Goal: Task Accomplishment & Management: Use online tool/utility

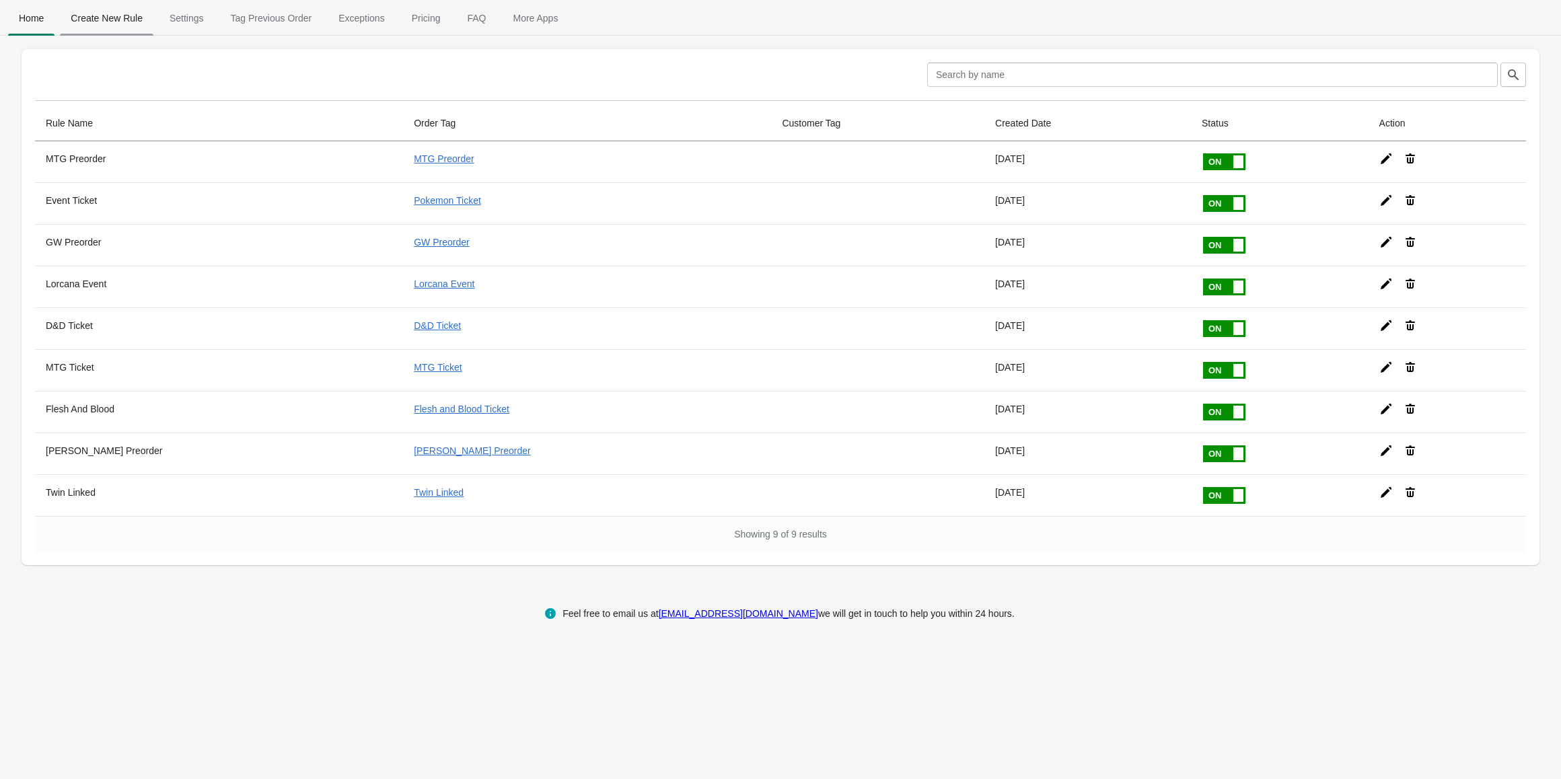
click at [120, 13] on span "Create New Rule" at bounding box center [107, 18] width 94 height 24
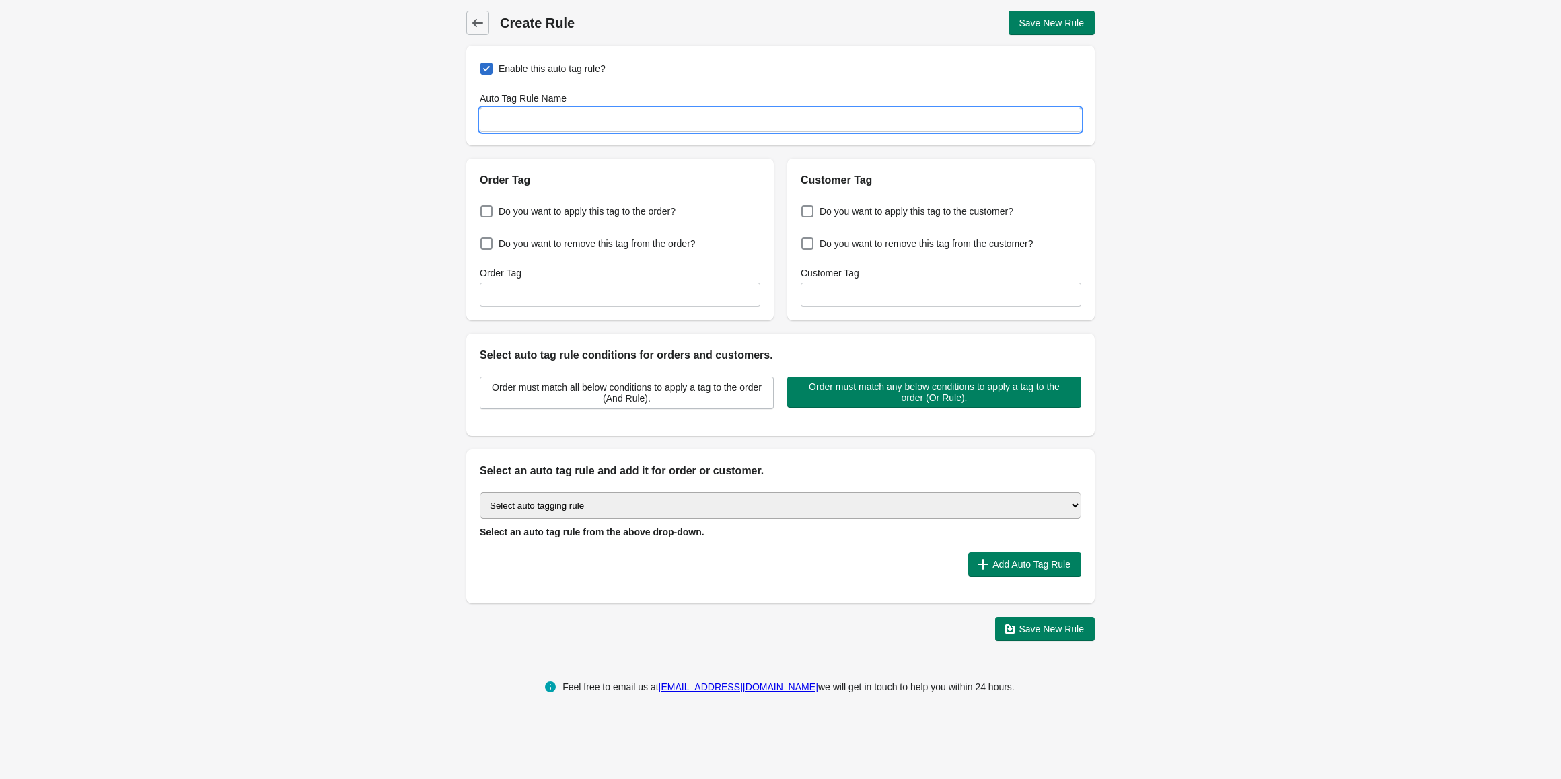
click at [553, 123] on input "Auto Tag Rule Name" at bounding box center [781, 120] width 602 height 24
type input "[PERSON_NAME] Preorder"
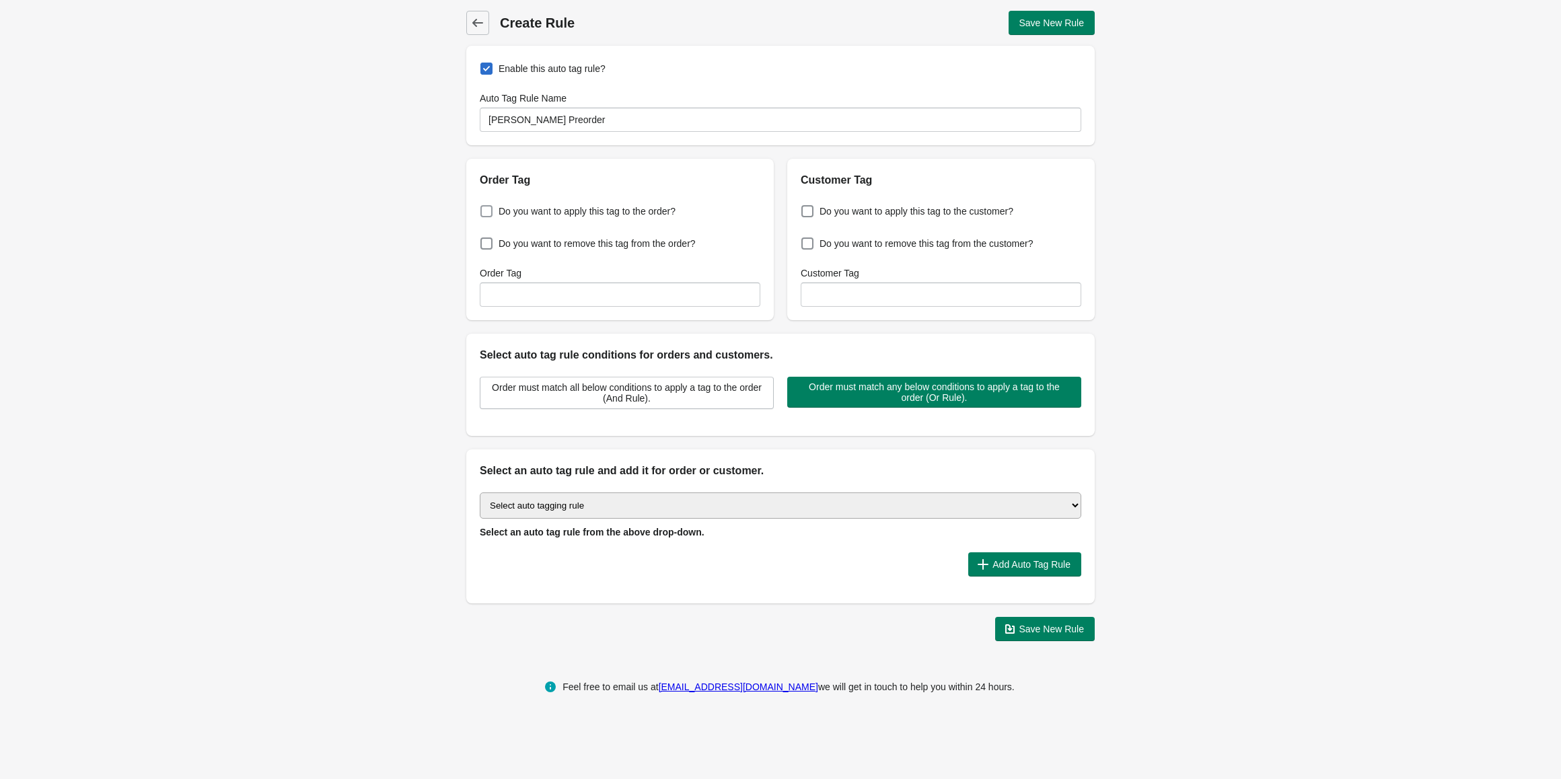
click at [489, 210] on span at bounding box center [487, 211] width 12 height 12
click at [484, 208] on input "Do you want to apply this tag to the order?" at bounding box center [483, 207] width 1 height 1
checkbox input "true"
click at [621, 506] on select "Select auto tagging rule Tag by order amount Tag based on the order count (Volu…" at bounding box center [781, 506] width 602 height 26
select select "2"
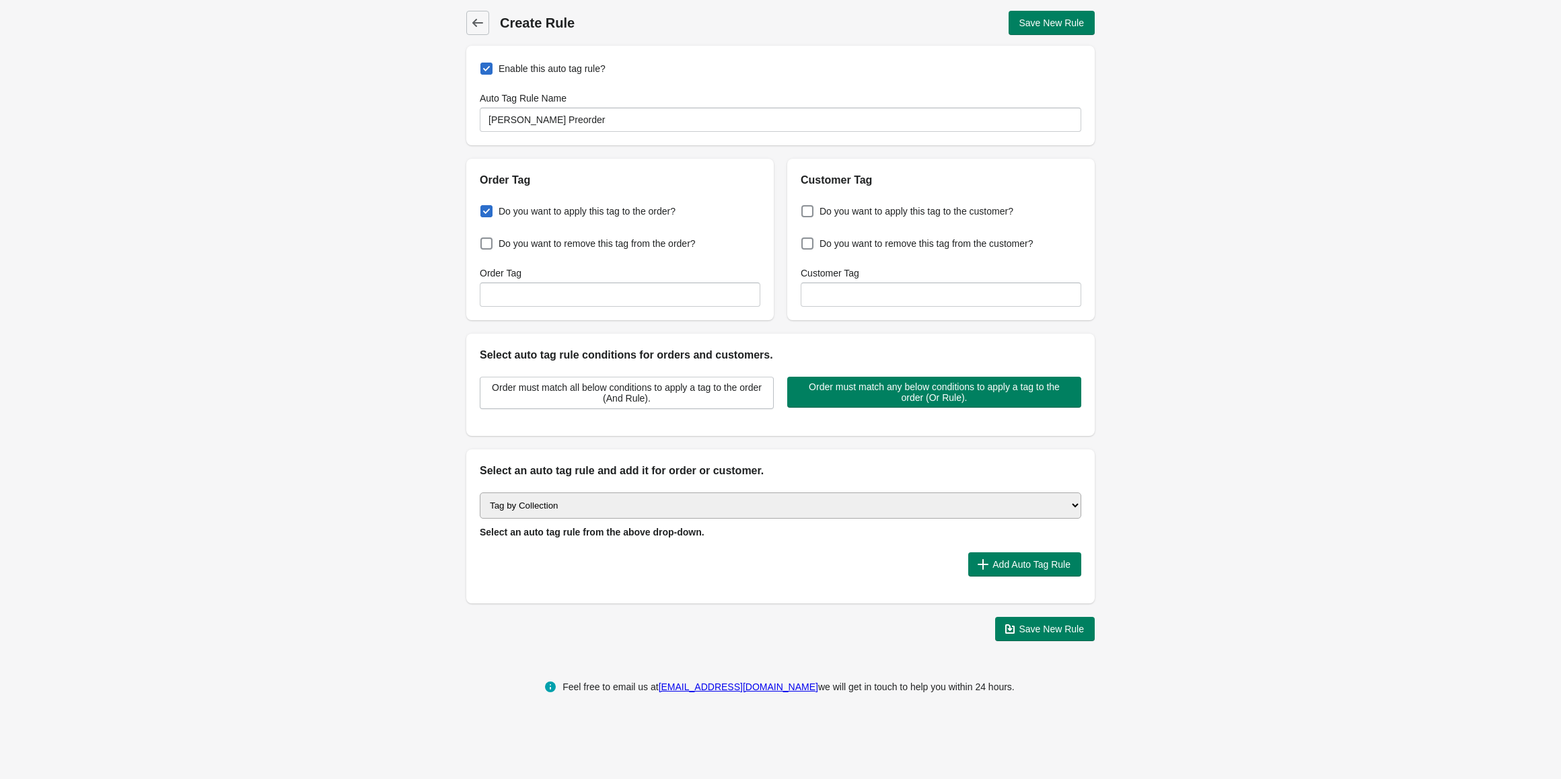
click at [480, 493] on select "Select auto tagging rule Tag by order amount Tag based on the order count (Volu…" at bounding box center [781, 506] width 602 height 26
click at [1024, 567] on span "Add Auto Tag Rule" at bounding box center [1032, 564] width 78 height 11
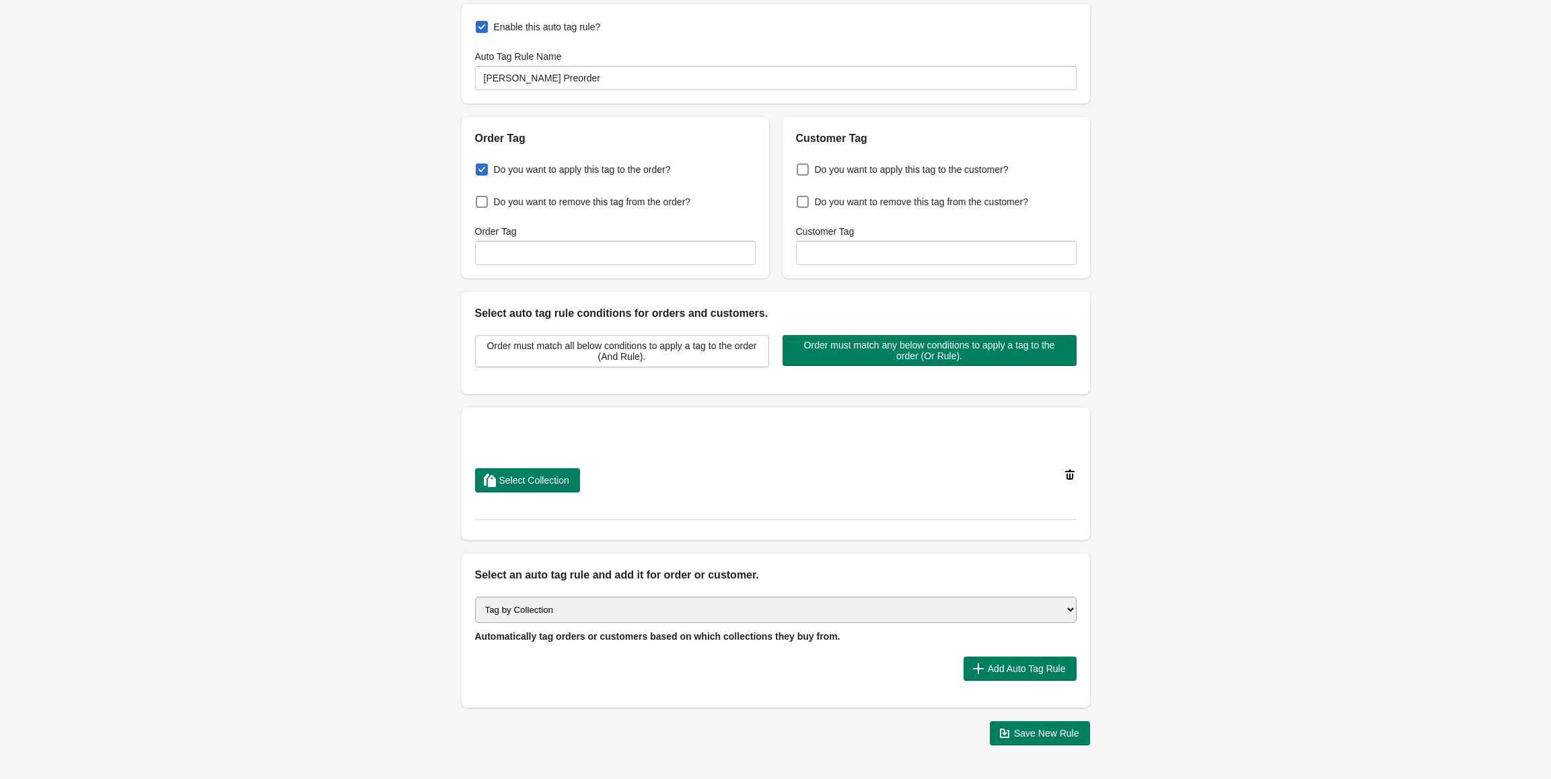
scroll to position [89, 0]
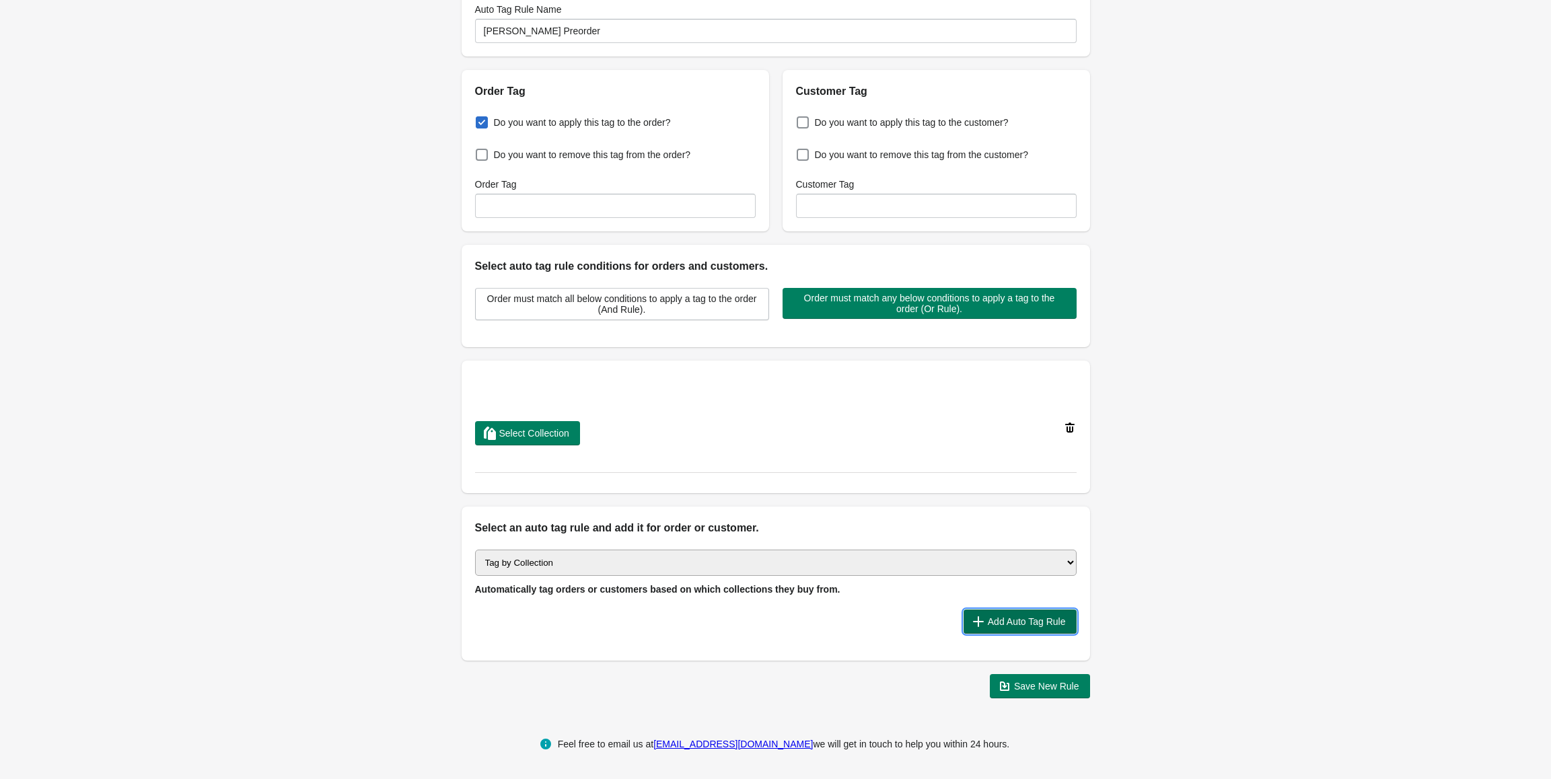
click at [1004, 625] on span "Add Auto Tag Rule" at bounding box center [1027, 622] width 78 height 11
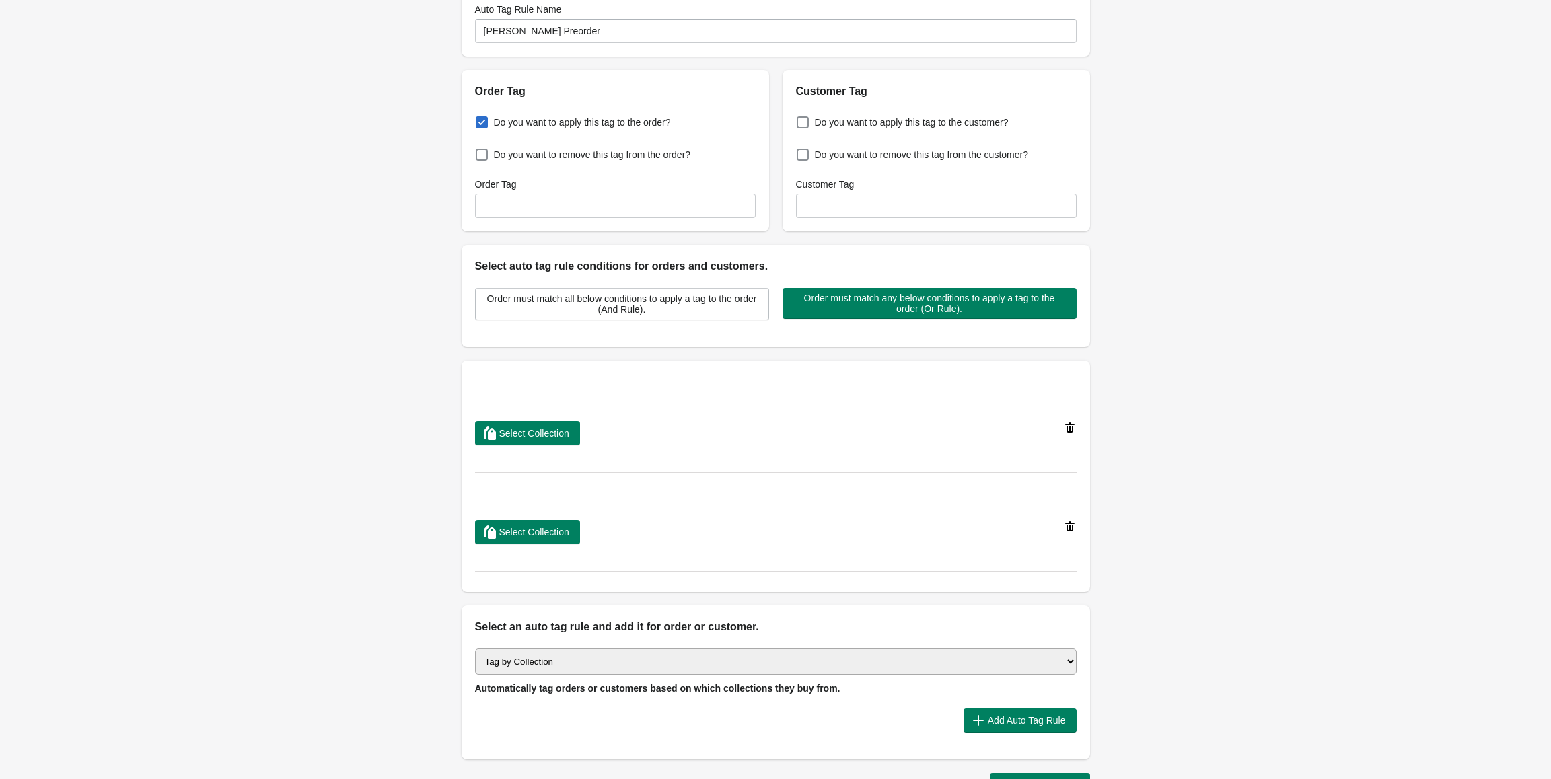
click at [1072, 428] on icon at bounding box center [1069, 427] width 13 height 13
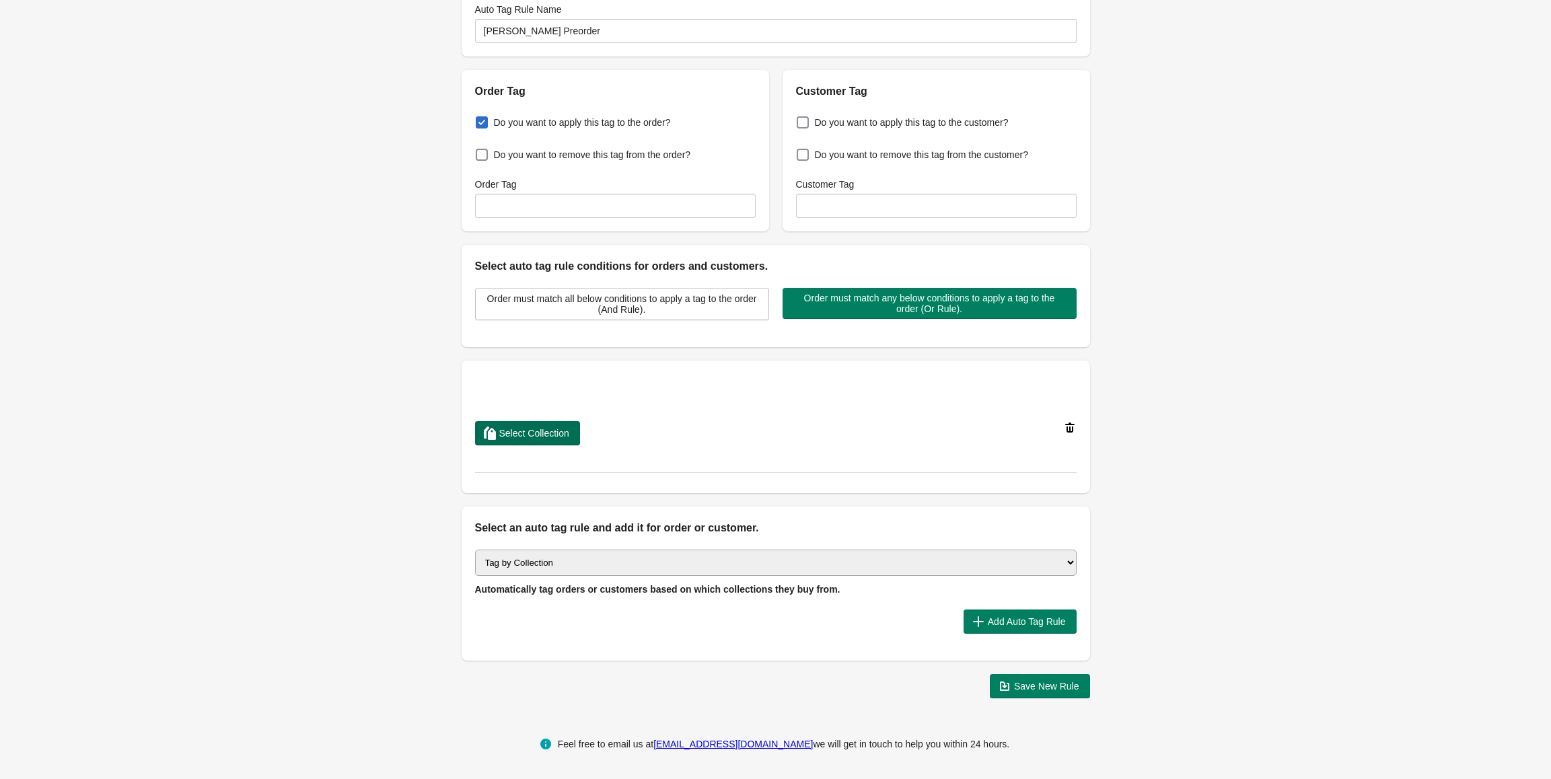
click at [524, 428] on span "Select Collection" at bounding box center [534, 433] width 70 height 11
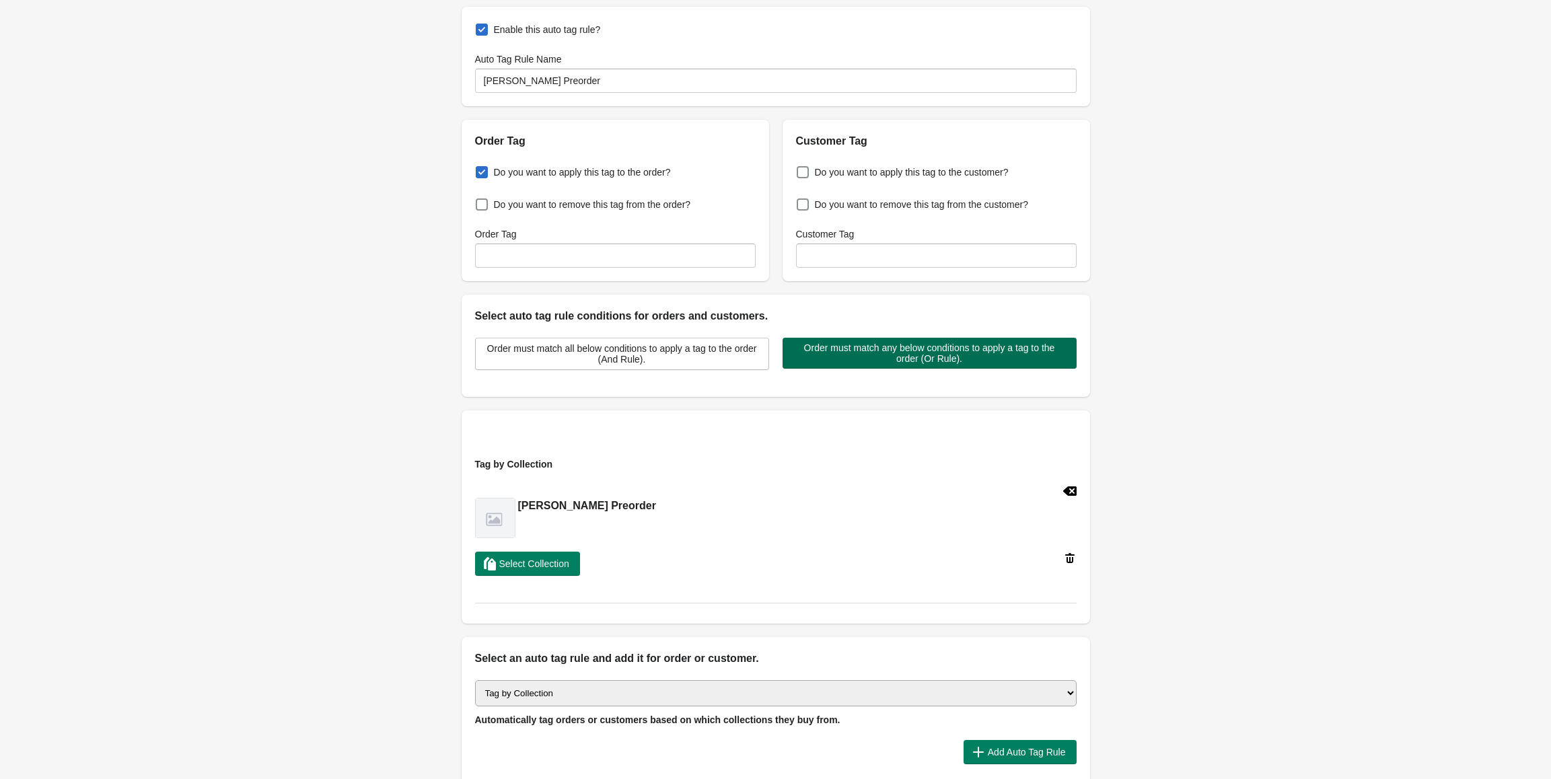
scroll to position [0, 0]
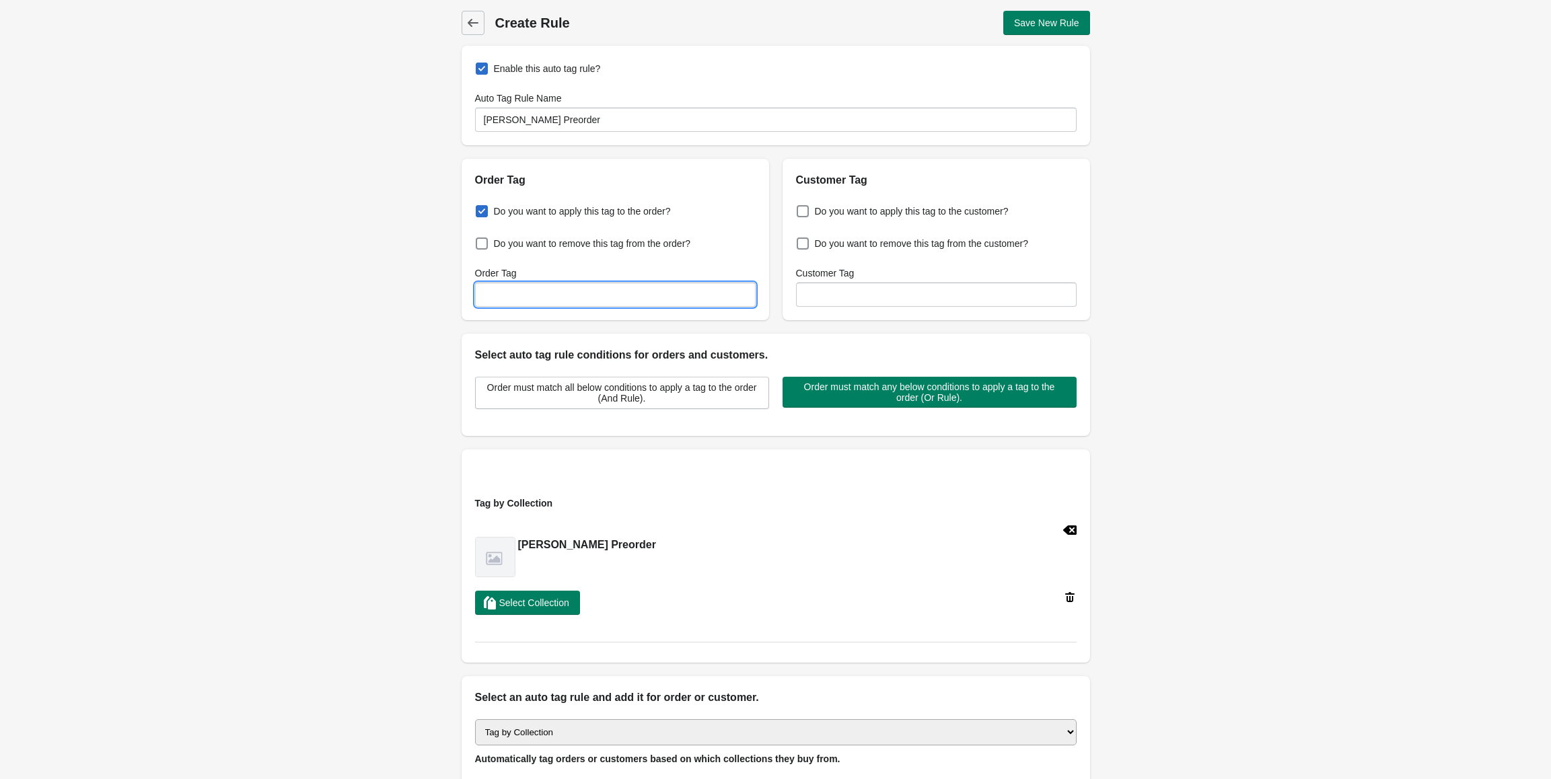
drag, startPoint x: 684, startPoint y: 301, endPoint x: 654, endPoint y: 309, distance: 32.0
click at [681, 302] on input "Order Tag" at bounding box center [615, 295] width 281 height 24
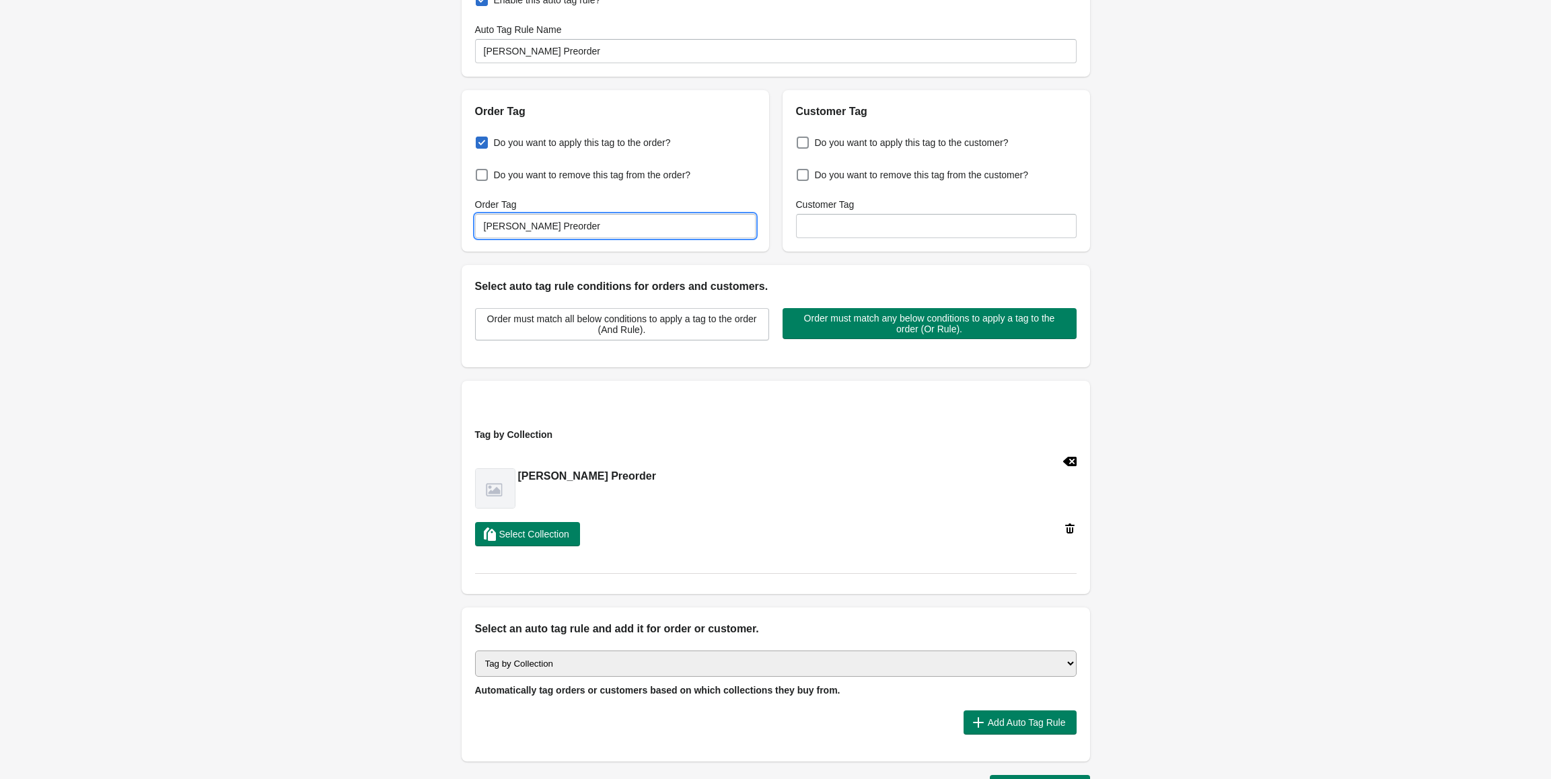
scroll to position [170, 0]
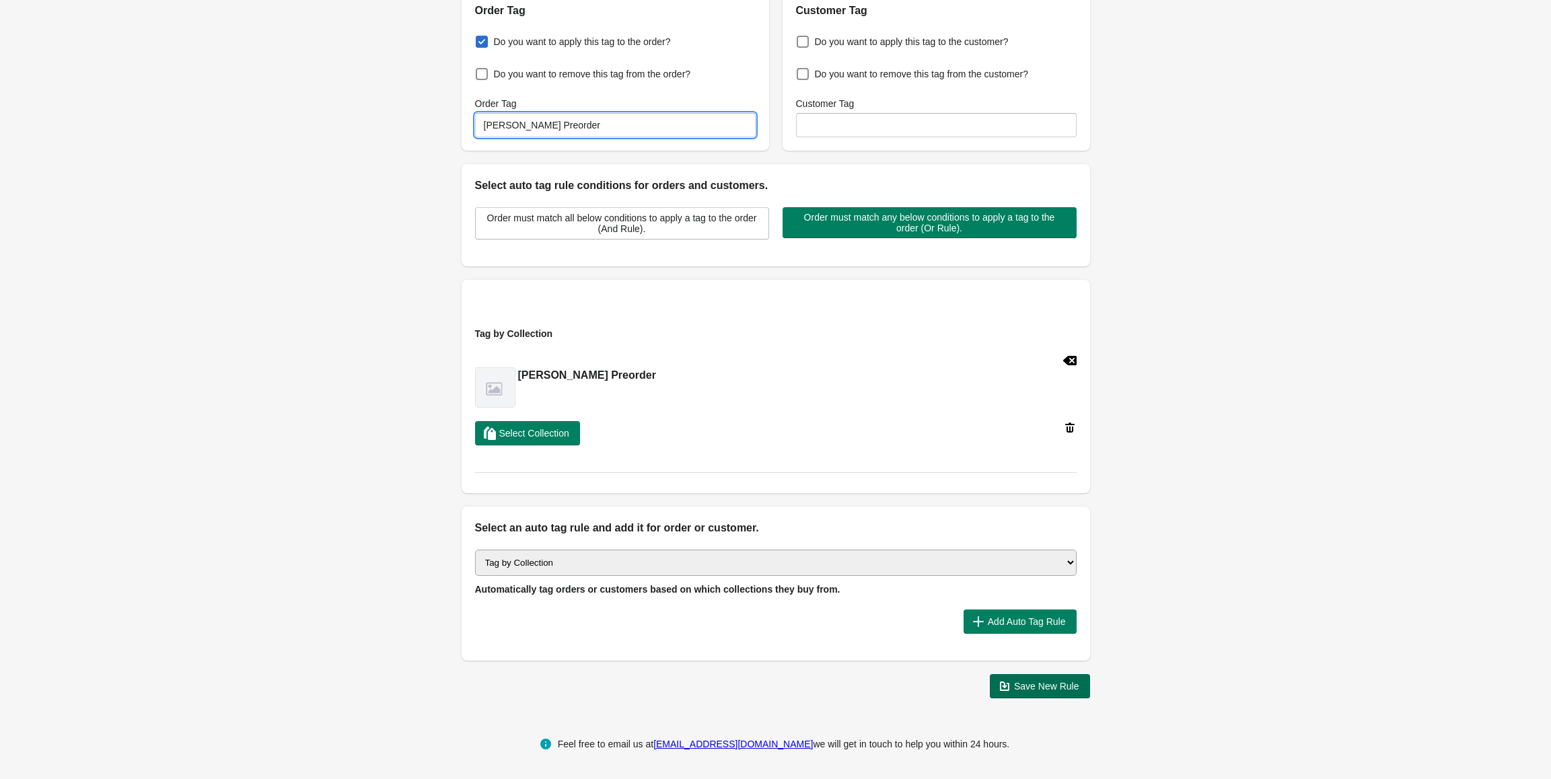
type input "[PERSON_NAME] Preorder"
click at [1026, 687] on span "Save New Rule" at bounding box center [1046, 686] width 65 height 11
